Goal: Task Accomplishment & Management: Complete application form

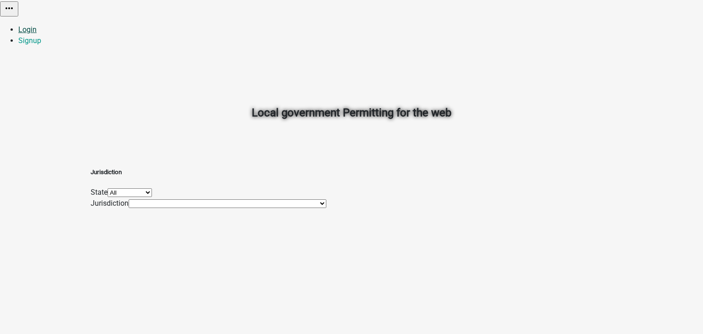
click at [37, 25] on link "Login" at bounding box center [27, 29] width 18 height 9
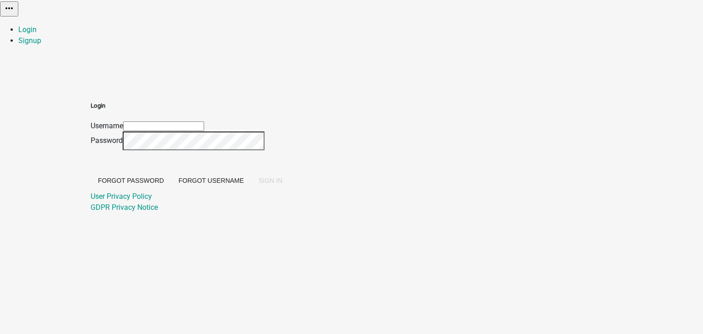
click at [204, 121] on input "Username" at bounding box center [163, 126] width 81 height 10
type input "KetanShetye"
click at [290, 189] on button "SIGN IN" at bounding box center [270, 180] width 38 height 16
click at [41, 36] on link "Signup" at bounding box center [29, 40] width 23 height 9
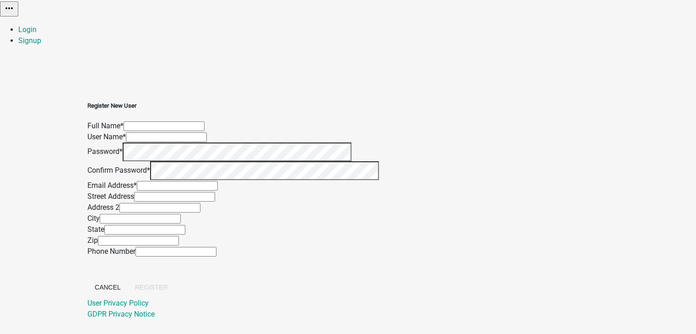
click at [205, 121] on input "text" at bounding box center [164, 126] width 81 height 10
